Goal: Task Accomplishment & Management: Complete application form

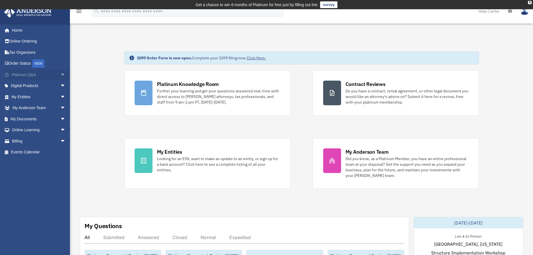
click at [60, 76] on span "arrow_drop_down" at bounding box center [65, 74] width 11 height 11
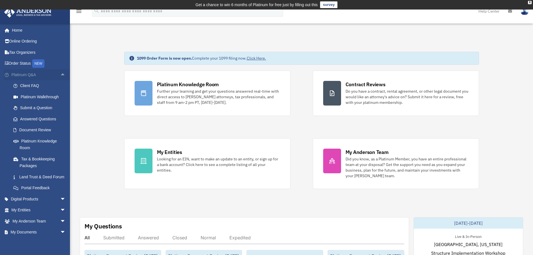
click at [62, 72] on span "arrow_drop_up" at bounding box center [65, 74] width 11 height 11
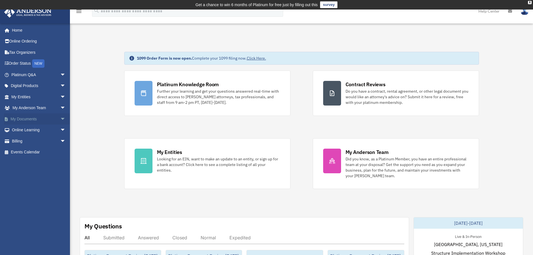
click at [60, 121] on span "arrow_drop_down" at bounding box center [65, 118] width 11 height 11
click at [51, 139] on link "Meeting Minutes" at bounding box center [41, 140] width 66 height 11
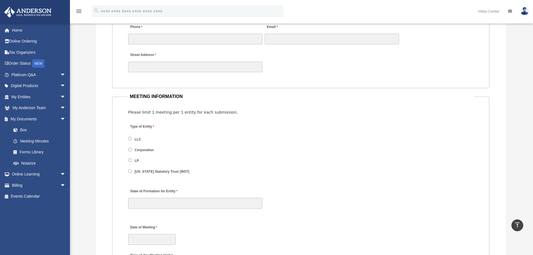
scroll to position [681, 0]
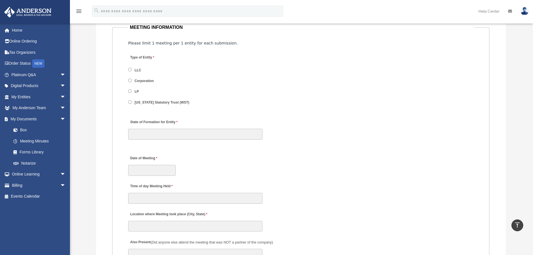
click at [139, 70] on label "LLC" at bounding box center [138, 70] width 10 height 5
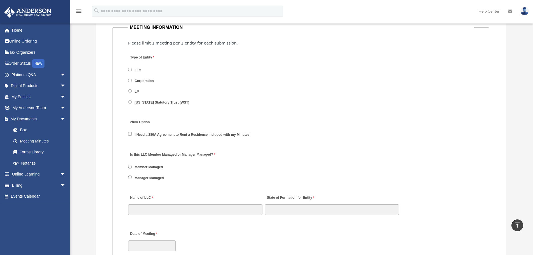
click at [141, 178] on label "Manager Managed" at bounding box center [149, 178] width 33 height 5
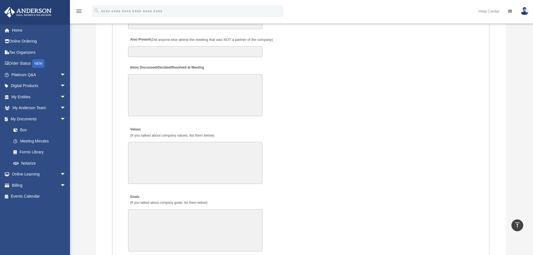
scroll to position [933, 0]
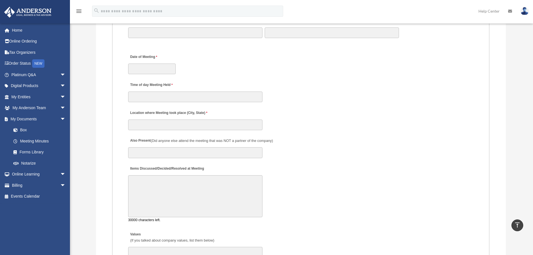
click at [225, 189] on textarea "Items Discussed/Decided/Resolved at Meeting" at bounding box center [195, 196] width 134 height 42
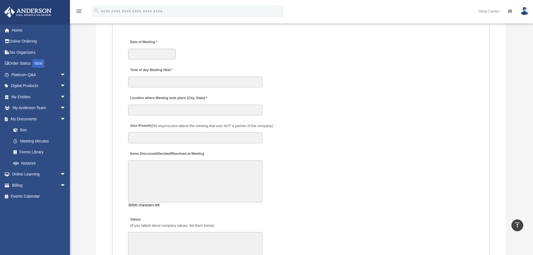
scroll to position [961, 0]
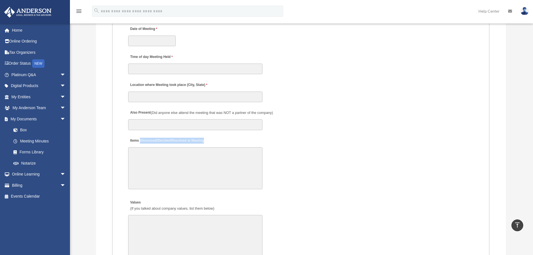
drag, startPoint x: 141, startPoint y: 139, endPoint x: 207, endPoint y: 140, distance: 66.3
click at [207, 140] on div "Items Discussed/Decided/Resolved at Meeting 30000 characters left." at bounding box center [301, 163] width 347 height 58
click at [177, 159] on textarea "Items Discussed/Decided/Resolved at Meeting" at bounding box center [195, 168] width 134 height 42
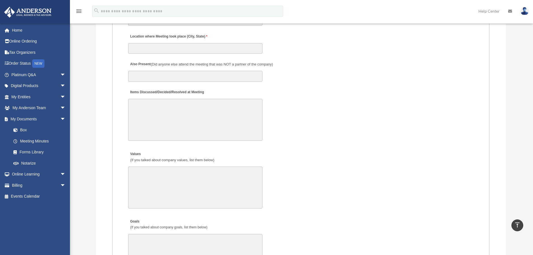
scroll to position [1017, 0]
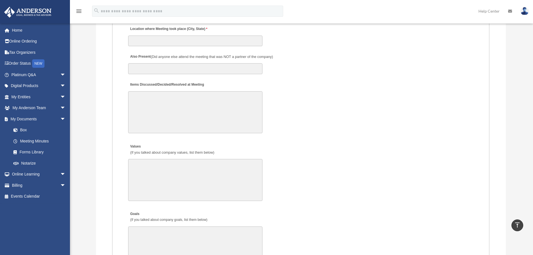
click at [119, 127] on fieldset "MEETING INFORMATION Please limit 1 meeting per 1 entity for each submission. Ty…" at bounding box center [300, 72] width 377 height 768
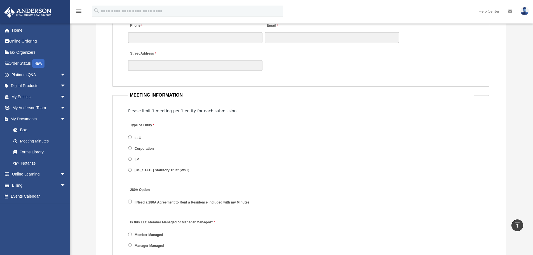
scroll to position [541, 0]
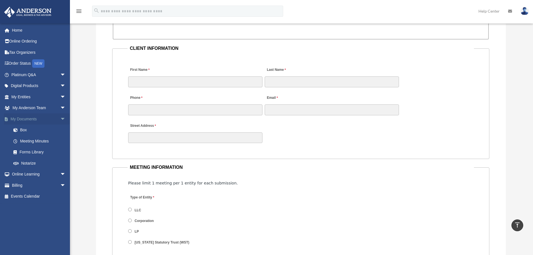
click at [66, 121] on span "arrow_drop_down" at bounding box center [65, 118] width 11 height 11
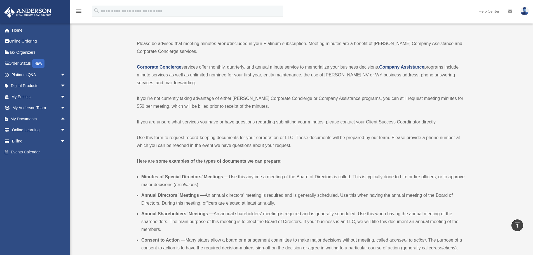
scroll to position [0, 0]
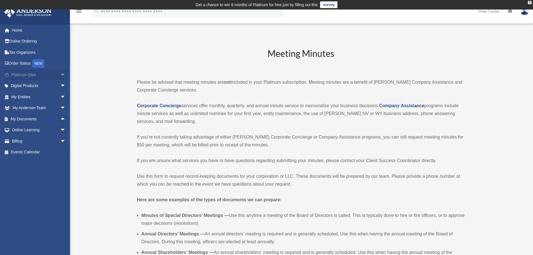
click at [64, 75] on span "arrow_drop_down" at bounding box center [65, 74] width 11 height 11
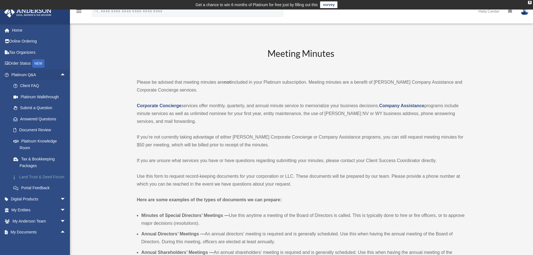
click at [38, 183] on link "Land Trust & Deed Forum" at bounding box center [41, 176] width 66 height 11
